Goal: Complete application form: Complete application form

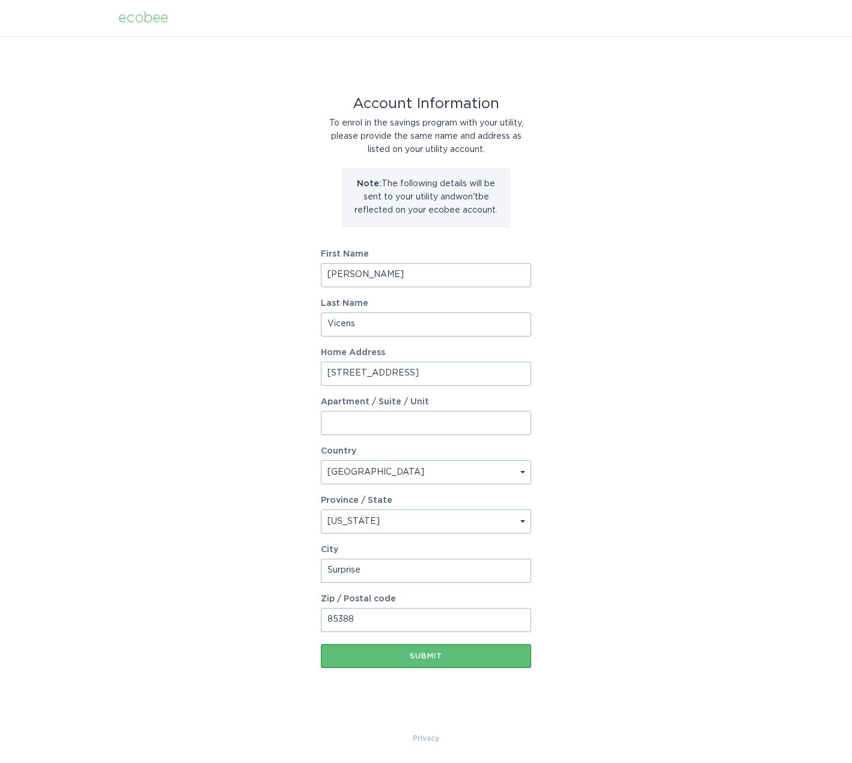
select select "US"
select select "AZ"
drag, startPoint x: 390, startPoint y: 277, endPoint x: 234, endPoint y: 271, distance: 156.9
click at [248, 272] on div "Account Information To enrol in the savings program with your utility, please p…" at bounding box center [426, 384] width 852 height 696
type input "Diana"
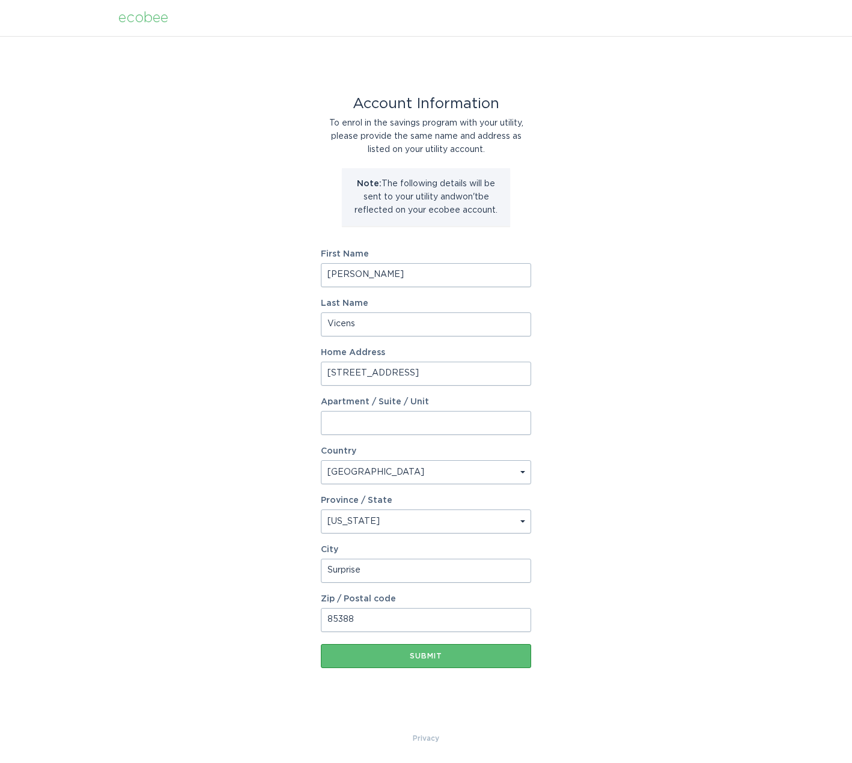
click at [375, 342] on form "First Name Diana Last Name Vicens Home Address 16574 W Marconi Ave Apartment / …" at bounding box center [426, 459] width 210 height 418
drag, startPoint x: 362, startPoint y: 323, endPoint x: 284, endPoint y: 338, distance: 79.5
click at [284, 338] on div "Account Information To enrol in the savings program with your utility, please p…" at bounding box center [426, 384] width 852 height 696
type input "Gavric"
click at [414, 662] on button "Submit" at bounding box center [426, 656] width 210 height 24
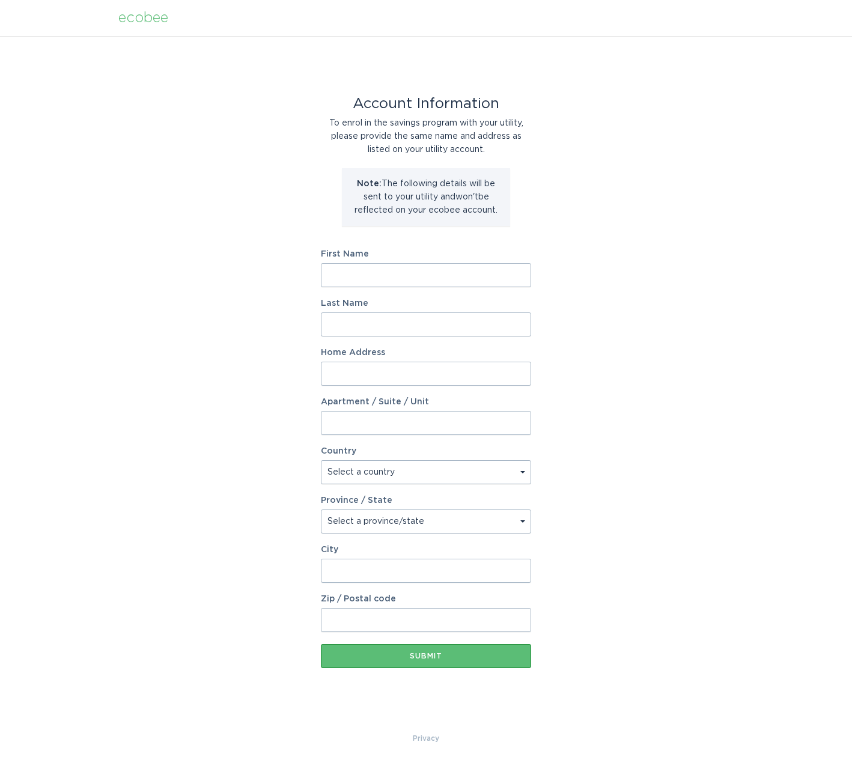
click at [377, 265] on input "First Name" at bounding box center [426, 275] width 210 height 24
type input "[PERSON_NAME]"
type input "Gavric"
type input "[STREET_ADDRESS]"
click at [368, 466] on select "Select a country [GEOGRAPHIC_DATA] [GEOGRAPHIC_DATA]" at bounding box center [426, 472] width 210 height 24
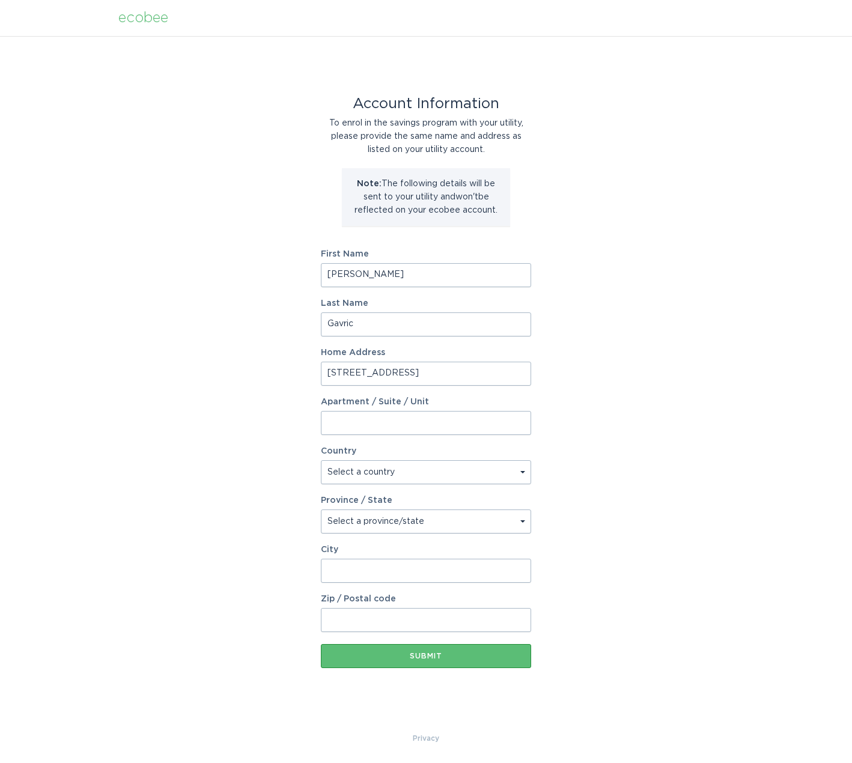
select select "US"
click at [321, 460] on select "Select a country [GEOGRAPHIC_DATA] [GEOGRAPHIC_DATA]" at bounding box center [426, 472] width 210 height 24
click at [387, 521] on select "Select a province/state [US_STATE] [US_STATE] [US_STATE] [US_STATE] [US_STATE] …" at bounding box center [426, 521] width 210 height 24
select select "AZ"
click at [321, 509] on select "Select a province/state [US_STATE] [US_STATE] [US_STATE] [US_STATE] [US_STATE] …" at bounding box center [426, 521] width 210 height 24
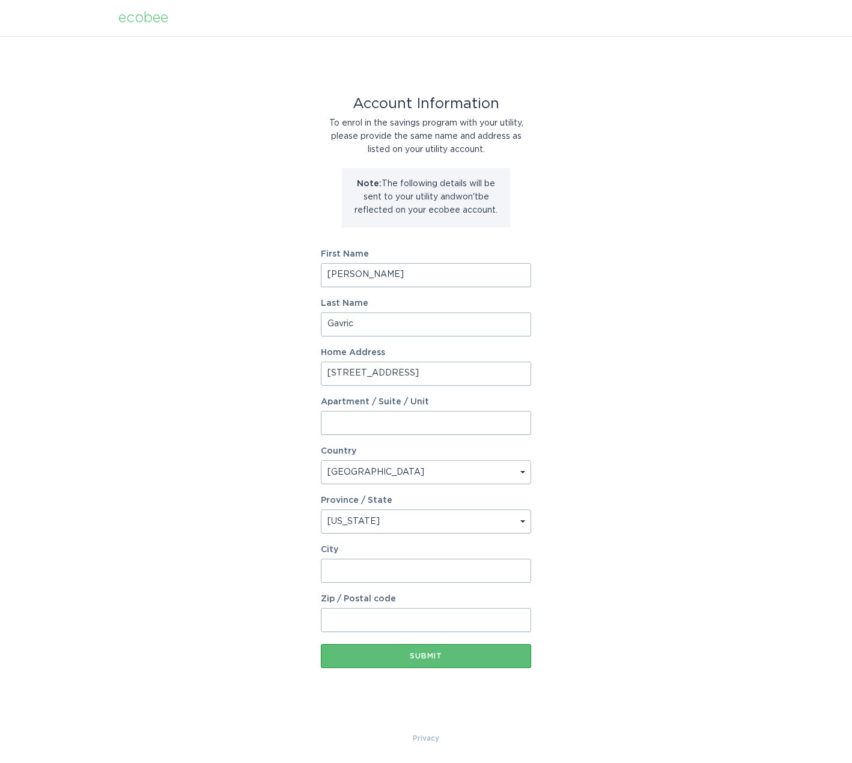
click at [375, 572] on input "City" at bounding box center [426, 571] width 210 height 24
type input "85388"
drag, startPoint x: 375, startPoint y: 572, endPoint x: 291, endPoint y: 590, distance: 86.6
click at [291, 590] on div "Account Information To enrol in the savings program with your utility, please p…" at bounding box center [426, 384] width 852 height 696
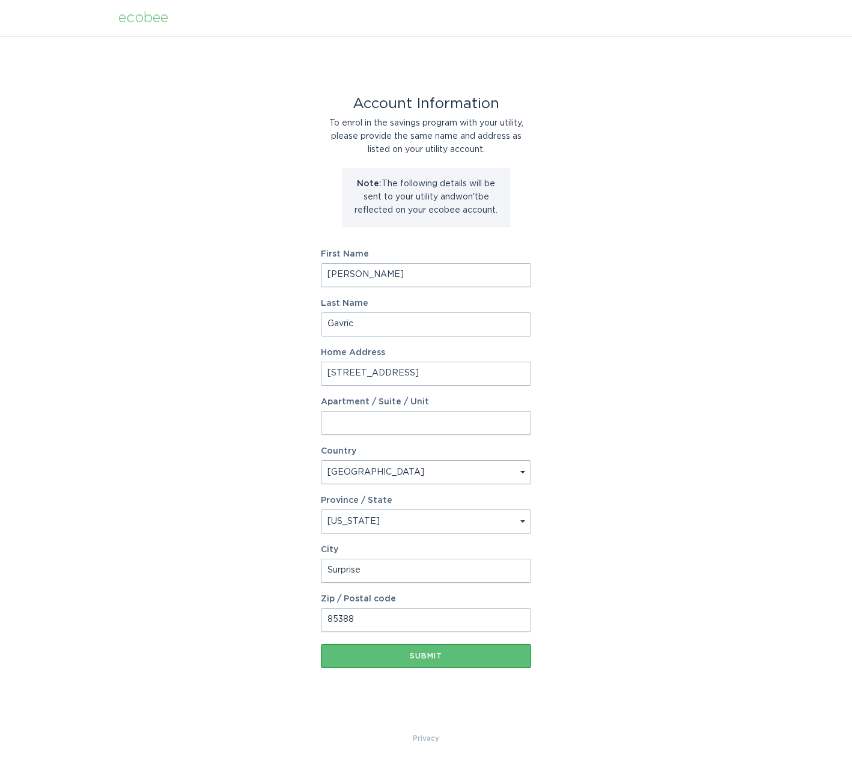
type input "Surprise"
click at [357, 655] on div "Submit" at bounding box center [426, 655] width 198 height 7
